Goal: Information Seeking & Learning: Learn about a topic

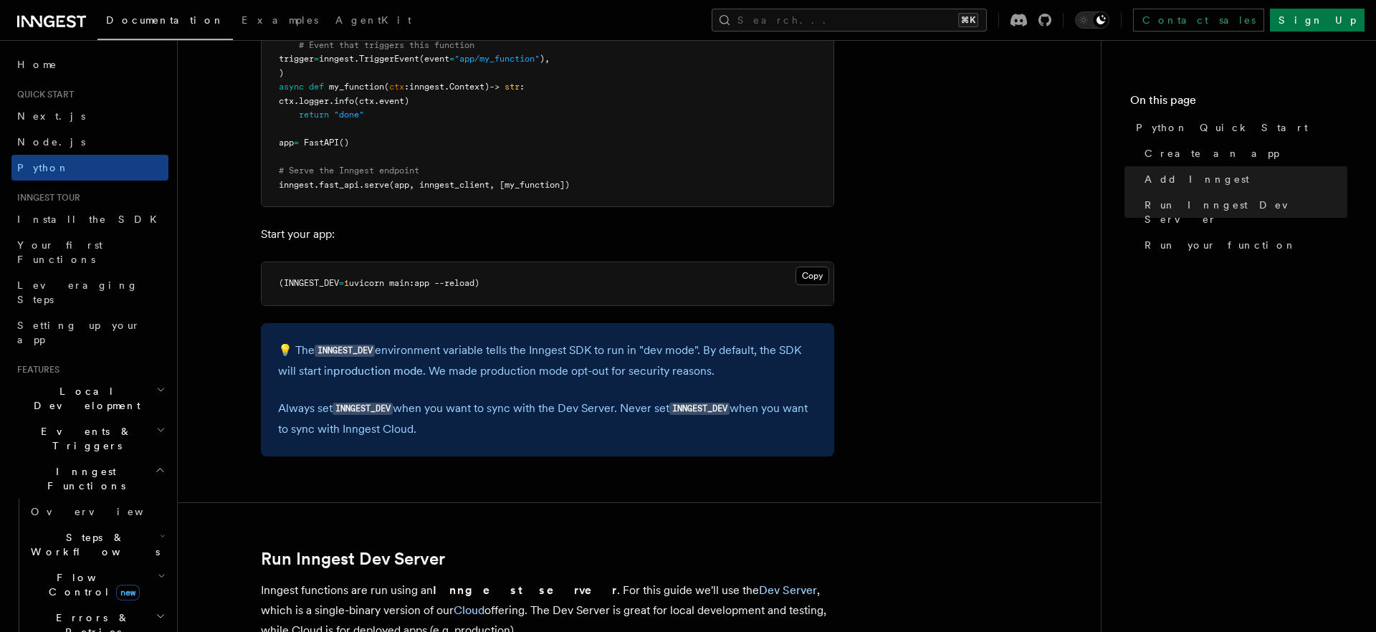
click at [307, 375] on p "💡 The INNGEST_DEV environment variable tells the Inngest SDK to run in "dev mod…" at bounding box center [547, 360] width 539 height 41
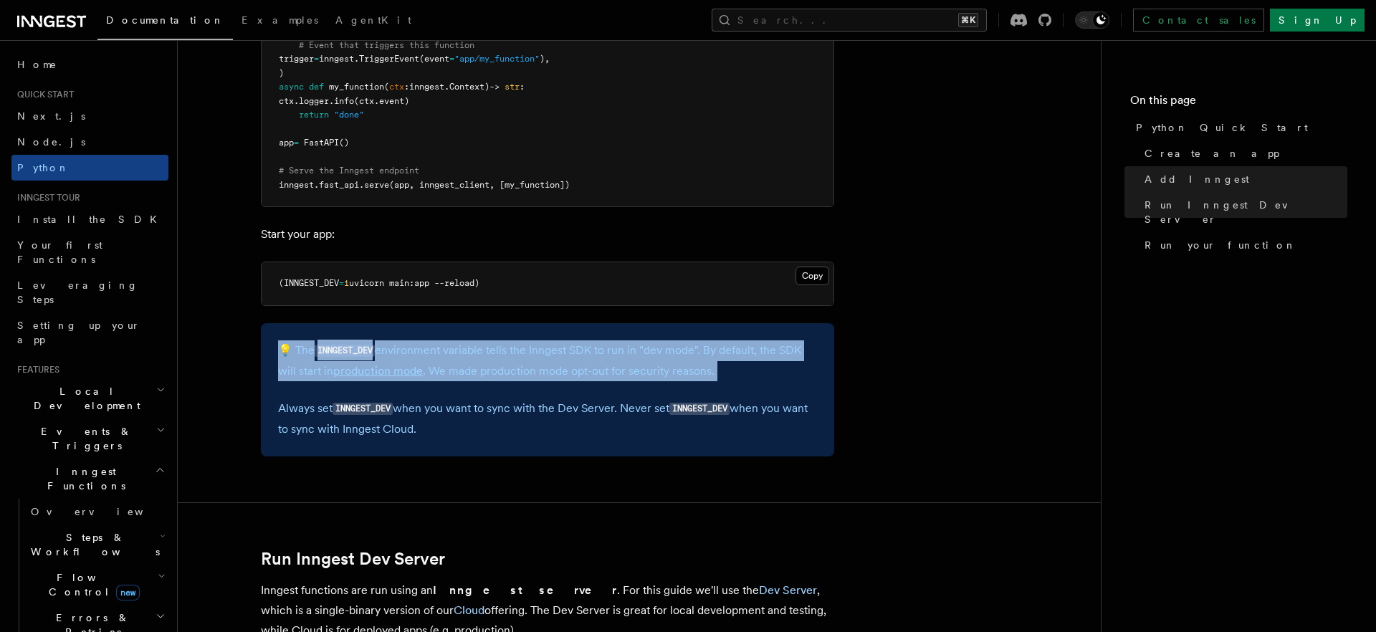
click at [331, 374] on p "💡 The INNGEST_DEV environment variable tells the Inngest SDK to run in "dev mod…" at bounding box center [547, 360] width 539 height 41
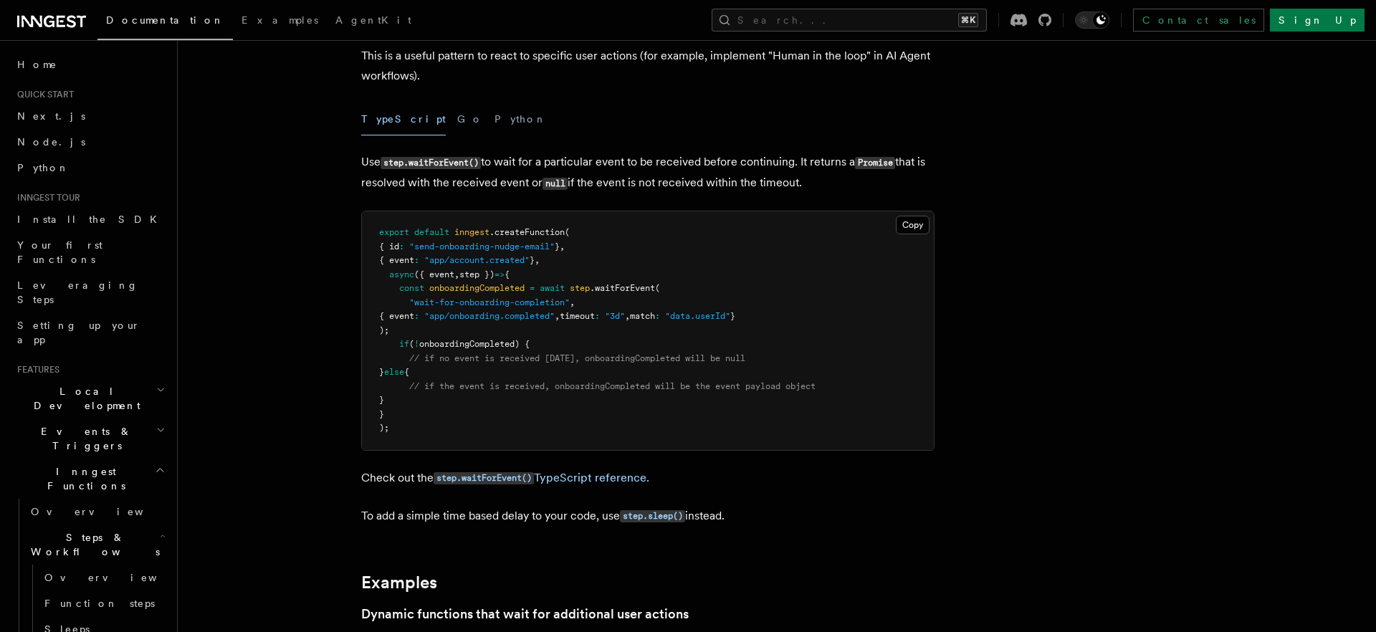
scroll to position [269, 0]
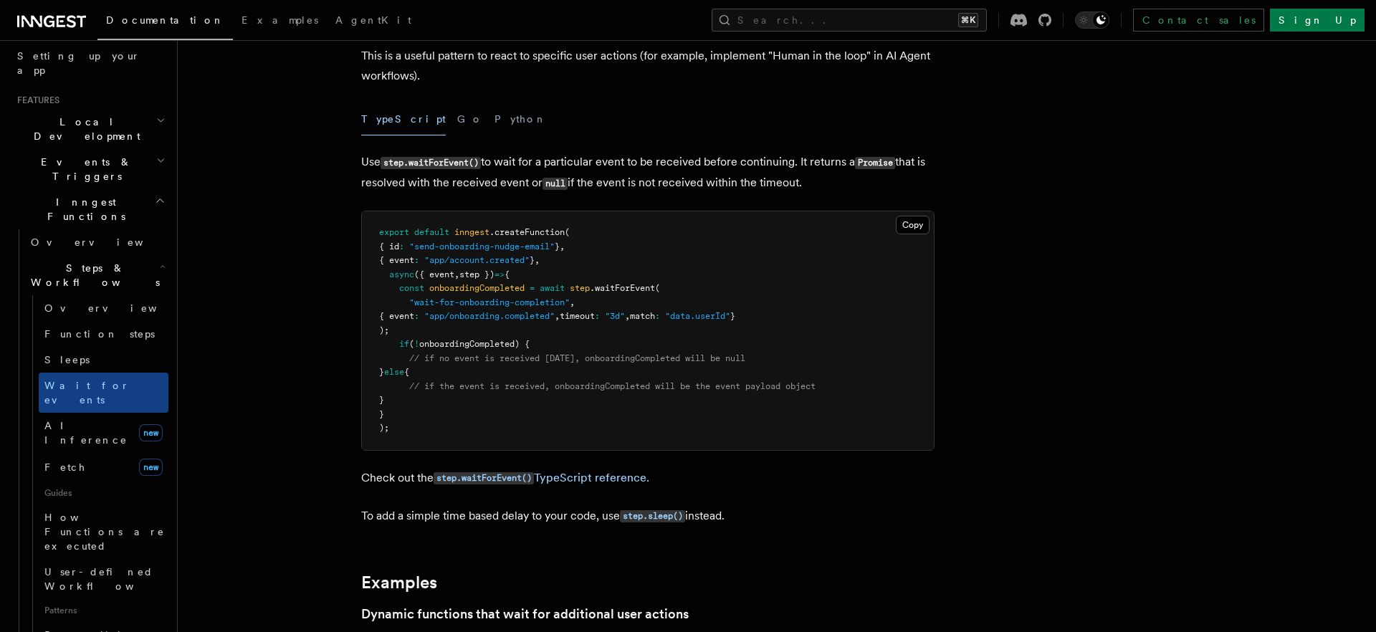
click at [487, 166] on p "Use step.waitForEvent() to wait for a particular event to be received before co…" at bounding box center [647, 173] width 573 height 42
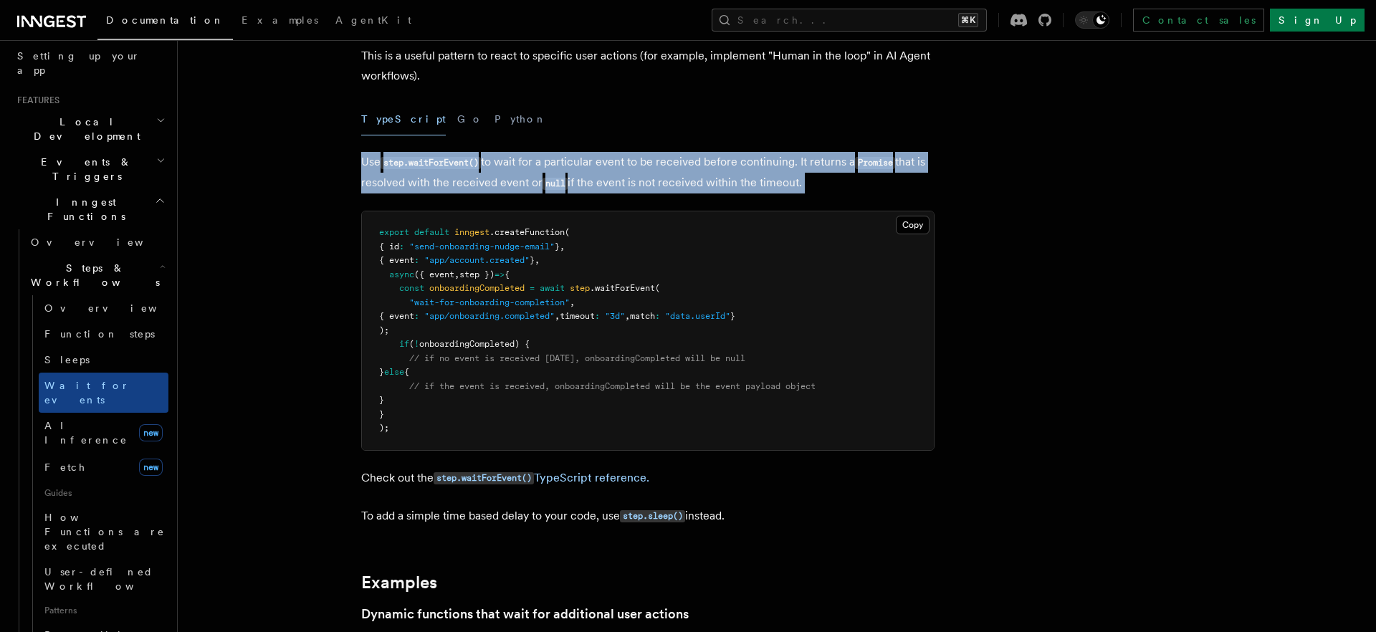
click at [503, 171] on p "Use step.waitForEvent() to wait for a particular event to be received before co…" at bounding box center [647, 173] width 573 height 42
